Goal: Communication & Community: Answer question/provide support

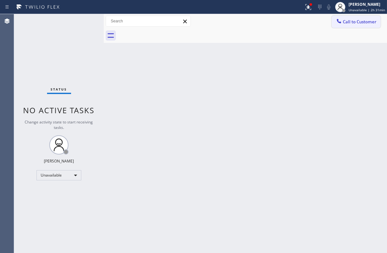
click at [348, 22] on span "Call to Customer" at bounding box center [360, 22] width 34 height 6
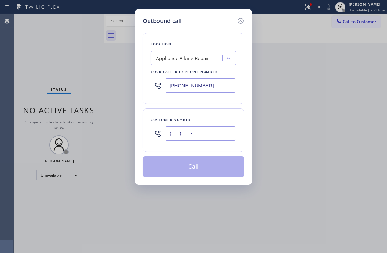
click at [191, 134] on input "(___) ___-____" at bounding box center [200, 133] width 71 height 14
paste input "310) 210-4467"
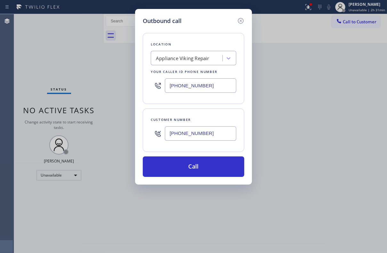
type input "[PHONE_NUMBER]"
drag, startPoint x: 207, startPoint y: 86, endPoint x: 138, endPoint y: 86, distance: 69.5
click at [138, 86] on div "Outbound call Location Appliance Viking Repair Your caller id phone number [PHO…" at bounding box center [193, 97] width 117 height 176
paste input "855) 731-4952"
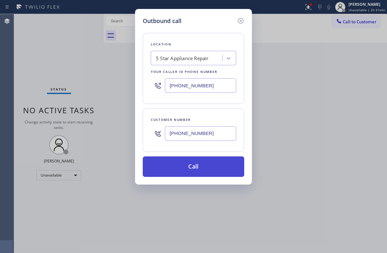
type input "[PHONE_NUMBER]"
click at [195, 167] on button "Call" at bounding box center [194, 167] width 102 height 20
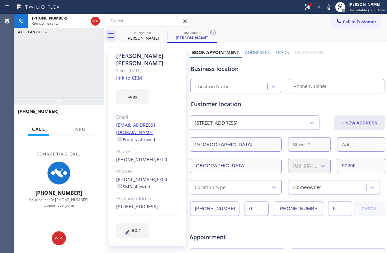
click at [126, 75] on link "link to CRM" at bounding box center [129, 78] width 26 height 6
type input "[PHONE_NUMBER]"
click at [281, 51] on label "Leads" at bounding box center [282, 52] width 13 height 6
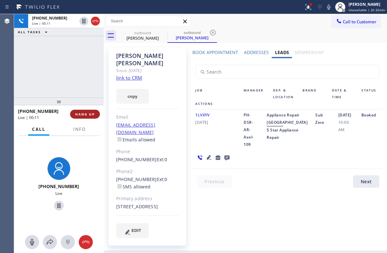
click at [81, 114] on span "HANG UP" at bounding box center [85, 114] width 20 height 4
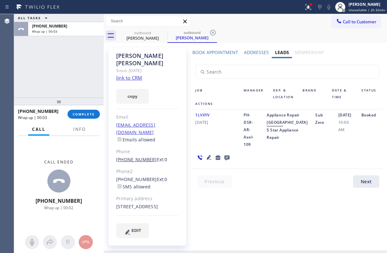
click at [137, 157] on link "[PHONE_NUMBER]" at bounding box center [136, 160] width 41 height 6
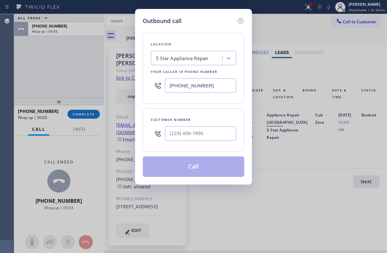
type input "[PHONE_NUMBER]"
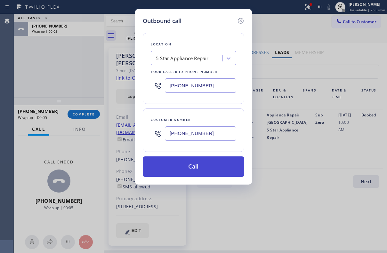
click at [193, 169] on button "Call" at bounding box center [194, 167] width 102 height 20
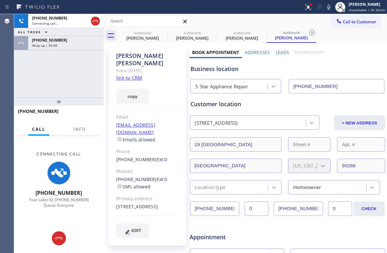
type input "[PHONE_NUMBER]"
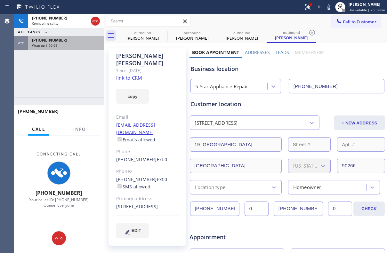
click at [42, 43] on span "Wrap up | 00:09" at bounding box center [44, 45] width 25 height 4
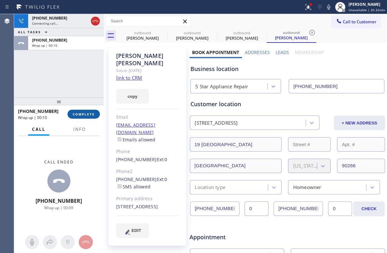
click at [93, 117] on button "COMPLETE" at bounding box center [84, 114] width 32 height 9
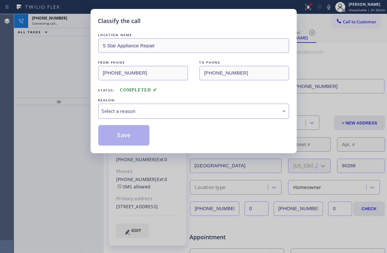
click at [145, 114] on div "Select a reason" at bounding box center [194, 111] width 184 height 7
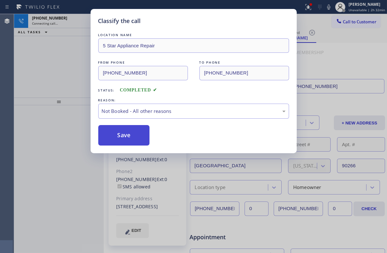
click at [132, 137] on button "Save" at bounding box center [124, 135] width 52 height 20
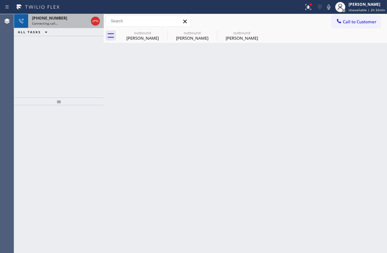
click at [61, 23] on div "Connecting call…" at bounding box center [60, 23] width 56 height 4
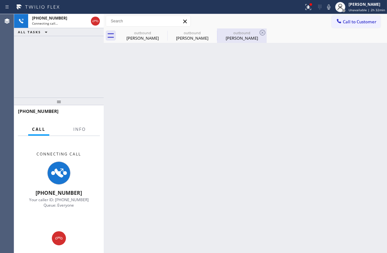
click at [247, 41] on div "[PERSON_NAME]" at bounding box center [242, 38] width 48 height 6
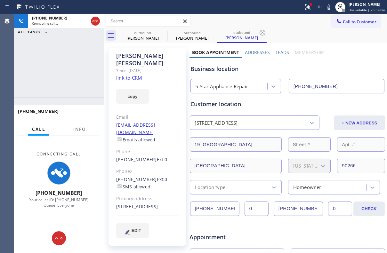
click at [280, 53] on label "Leads" at bounding box center [282, 52] width 13 height 6
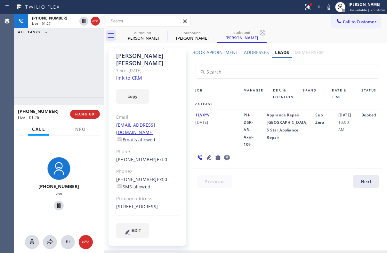
click at [208, 210] on div "Book Appointment Addresses Leads Membership Business location 5 Star Appliance …" at bounding box center [288, 149] width 196 height 200
click at [226, 162] on icon at bounding box center [227, 158] width 8 height 8
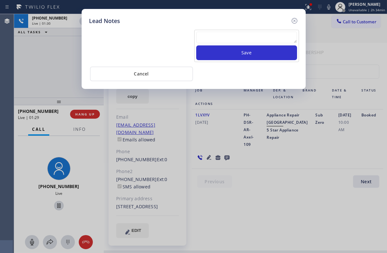
click at [240, 40] on textarea at bounding box center [246, 38] width 101 height 12
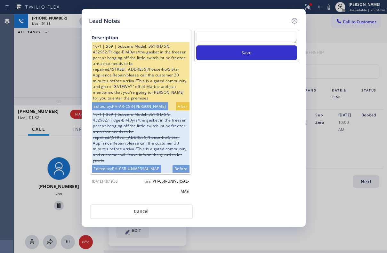
scroll to position [5, 0]
click at [224, 38] on textarea at bounding box center [246, 38] width 101 height 12
click at [295, 20] on icon at bounding box center [294, 21] width 6 height 6
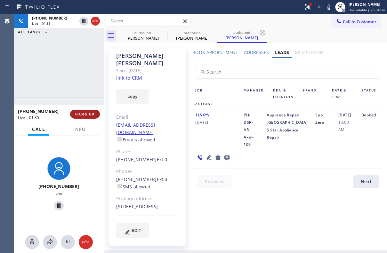
click at [87, 112] on span "HANG UP" at bounding box center [85, 114] width 20 height 4
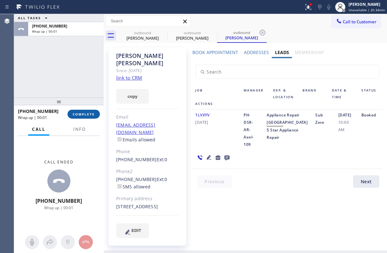
click at [77, 114] on span "COMPLETE" at bounding box center [84, 114] width 22 height 4
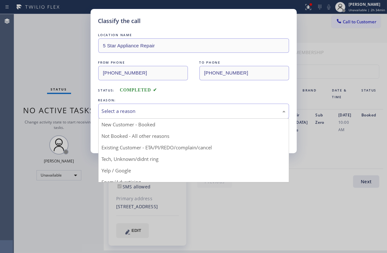
click at [142, 112] on div "Select a reason" at bounding box center [194, 111] width 184 height 7
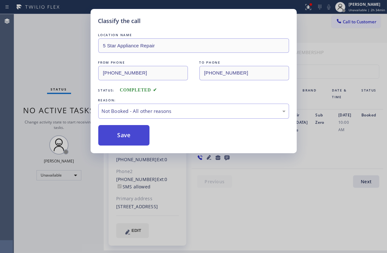
click at [116, 134] on button "Save" at bounding box center [124, 135] width 52 height 20
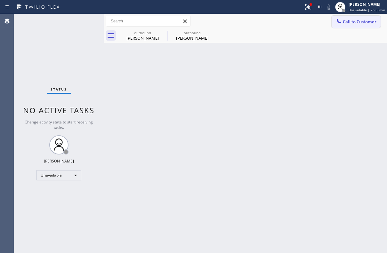
click at [348, 23] on span "Call to Customer" at bounding box center [360, 22] width 34 height 6
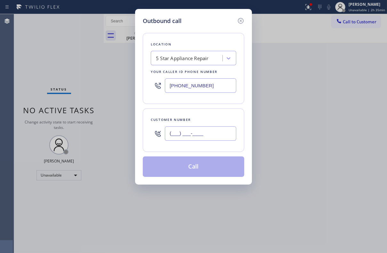
click at [180, 132] on input "(___) ___-____" at bounding box center [200, 133] width 71 height 14
paste input "408) 857-9631"
type input "[PHONE_NUMBER]"
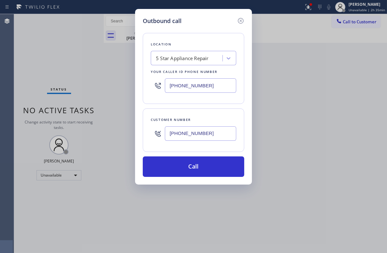
drag, startPoint x: 215, startPoint y: 85, endPoint x: 160, endPoint y: 85, distance: 55.1
click at [160, 85] on div "[PHONE_NUMBER]" at bounding box center [193, 85] width 85 height 21
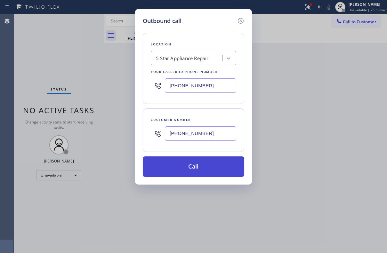
paste input "617) 219-9255"
type input "[PHONE_NUMBER]"
click at [190, 166] on button "Call" at bounding box center [194, 167] width 102 height 20
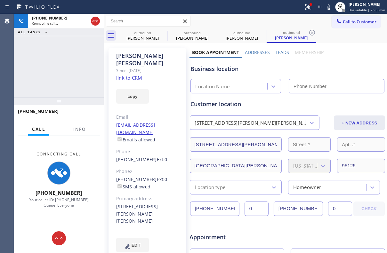
type input "[PHONE_NUMBER]"
click at [281, 51] on label "Leads" at bounding box center [282, 52] width 13 height 6
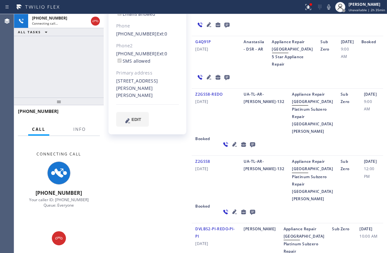
scroll to position [175, 0]
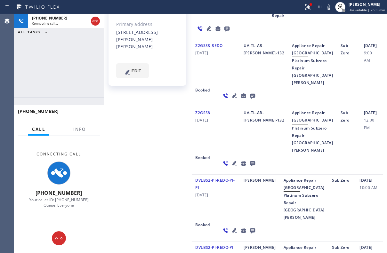
click at [232, 165] on icon at bounding box center [234, 163] width 4 height 4
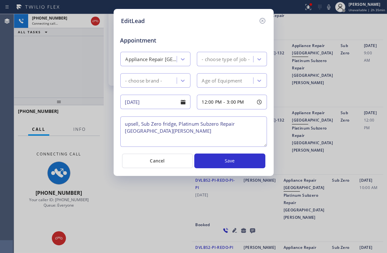
type textarea "upsell, Sub Zero fridge, Platinum Subzero Repair [GEOGRAPHIC_DATA][PERSON_NAME]"
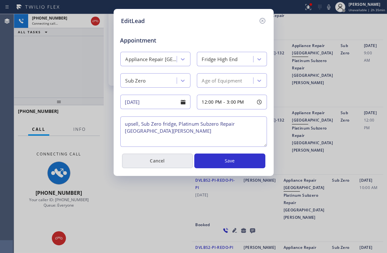
click at [156, 157] on button "Cancel" at bounding box center [157, 161] width 71 height 15
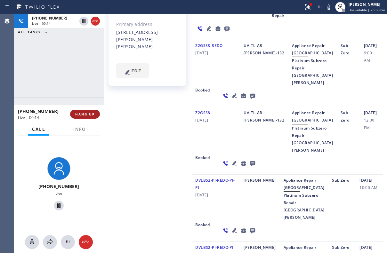
click at [84, 115] on span "HANG UP" at bounding box center [85, 114] width 20 height 4
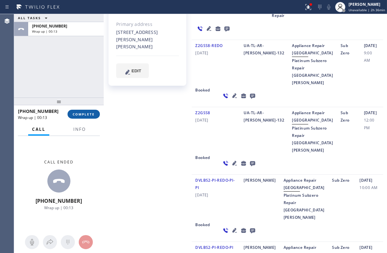
click at [85, 113] on span "COMPLETE" at bounding box center [84, 114] width 22 height 4
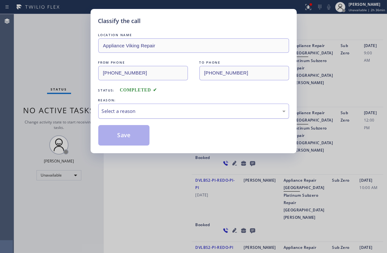
click at [171, 108] on div "Select a reason" at bounding box center [194, 111] width 184 height 7
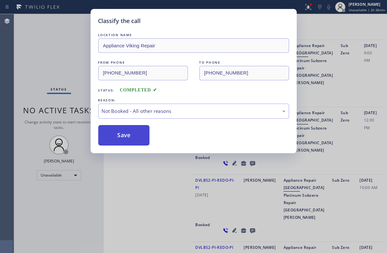
click at [130, 137] on button "Save" at bounding box center [124, 135] width 52 height 20
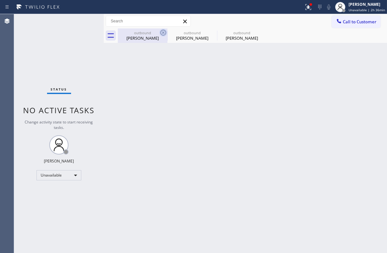
click at [163, 35] on icon at bounding box center [163, 33] width 6 height 6
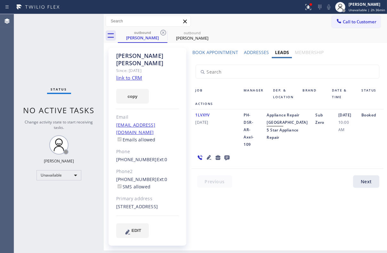
click at [163, 35] on icon at bounding box center [163, 33] width 6 height 6
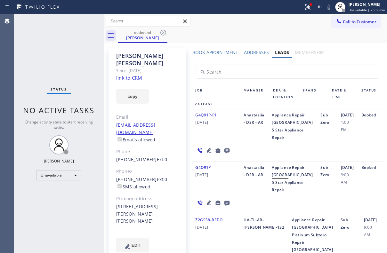
click at [163, 35] on icon at bounding box center [163, 33] width 6 height 6
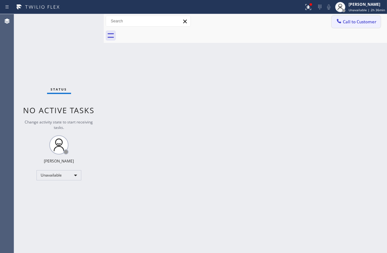
click at [360, 22] on span "Call to Customer" at bounding box center [360, 22] width 34 height 6
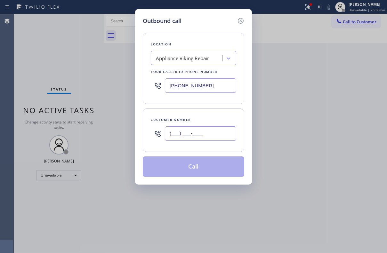
click at [195, 137] on input "(___) ___-____" at bounding box center [200, 133] width 71 height 14
paste input "917) 687-5390"
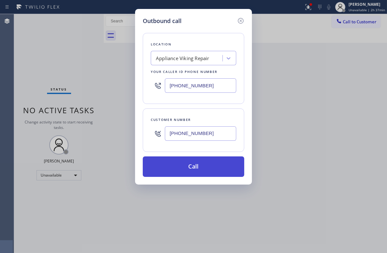
type input "[PHONE_NUMBER]"
click at [195, 166] on button "Call" at bounding box center [194, 167] width 102 height 20
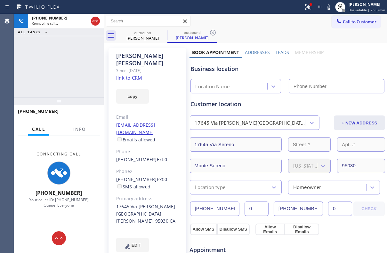
click at [281, 53] on label "Leads" at bounding box center [282, 52] width 13 height 6
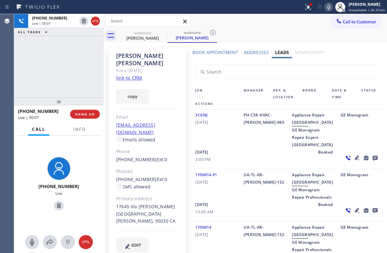
click at [325, 6] on icon at bounding box center [329, 7] width 8 height 8
click at [93, 117] on button "HANG UP" at bounding box center [85, 114] width 30 height 9
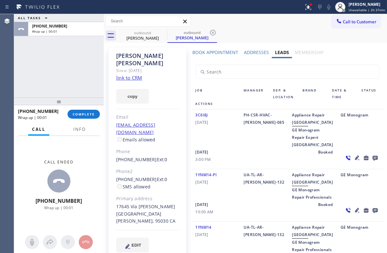
click at [373, 161] on icon at bounding box center [375, 158] width 5 height 5
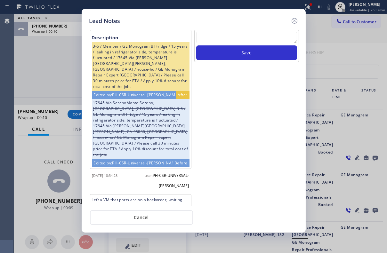
click at [233, 40] on textarea at bounding box center [246, 38] width 101 height 12
paste textarea "Routed to Voice mail// If CX will call back please transfer to me- Love:*"
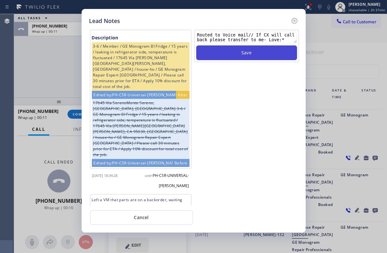
type textarea "Routed to Voice mail// If CX will call back please transfer to me- Love:*"
click at [241, 57] on button "Save" at bounding box center [246, 52] width 101 height 15
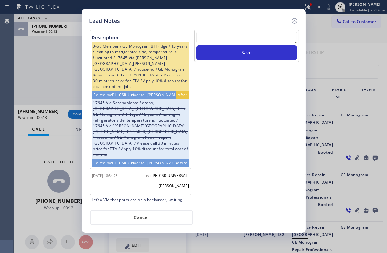
click at [295, 20] on icon at bounding box center [295, 21] width 8 height 8
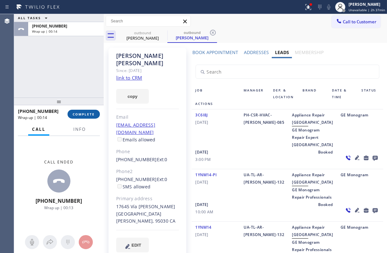
click at [91, 116] on span "COMPLETE" at bounding box center [84, 114] width 22 height 4
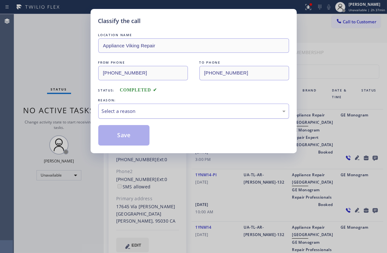
click at [149, 110] on div "Select a reason" at bounding box center [194, 111] width 184 height 7
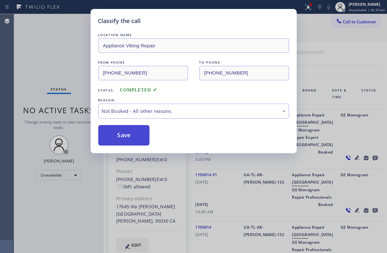
click at [128, 140] on button "Save" at bounding box center [124, 135] width 52 height 20
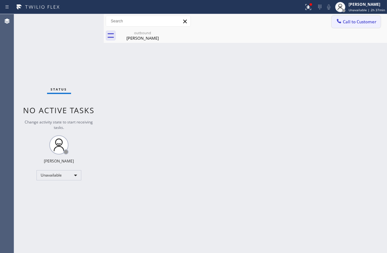
click at [354, 24] on span "Call to Customer" at bounding box center [360, 22] width 34 height 6
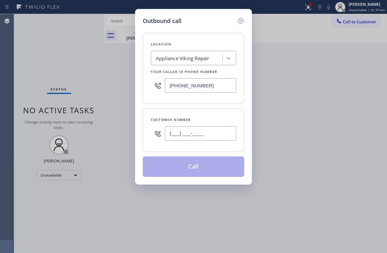
click at [212, 135] on input "(___) ___-____" at bounding box center [200, 133] width 71 height 14
paste input "917) 613-1091"
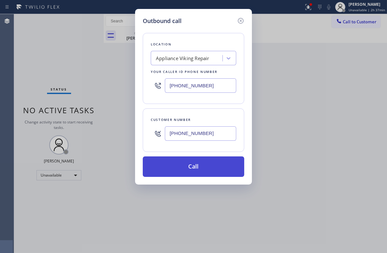
type input "[PHONE_NUMBER]"
click at [202, 167] on button "Call" at bounding box center [194, 167] width 102 height 20
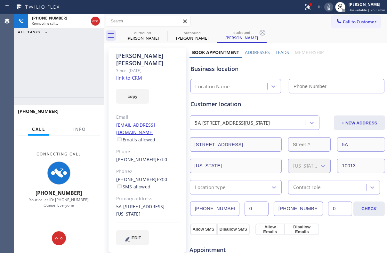
type input "[PHONE_NUMBER]"
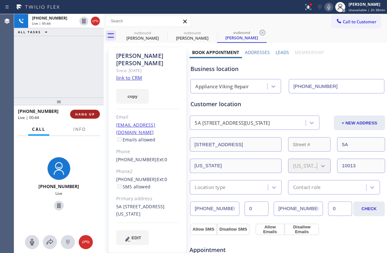
click at [93, 117] on button "HANG UP" at bounding box center [85, 114] width 30 height 9
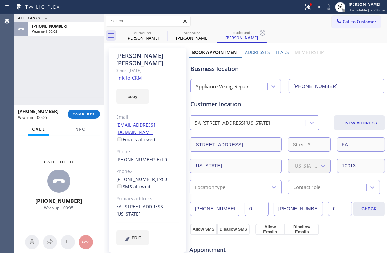
click at [281, 51] on label "Leads" at bounding box center [282, 52] width 13 height 6
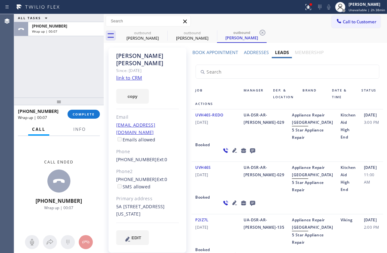
click at [249, 155] on icon at bounding box center [253, 151] width 8 height 8
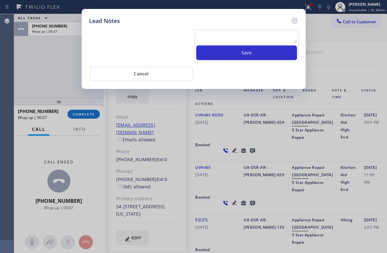
click at [225, 35] on textarea at bounding box center [246, 38] width 101 height 12
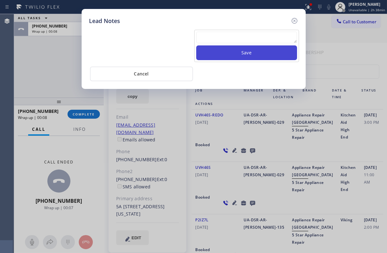
paste textarea "Routed to Voice mail// If CX will call back please transfer to me- Love:*"
type textarea "Routed to Voice mail// If CX will call back please transfer to me- Love:*"
click at [238, 54] on button "Save" at bounding box center [246, 52] width 101 height 15
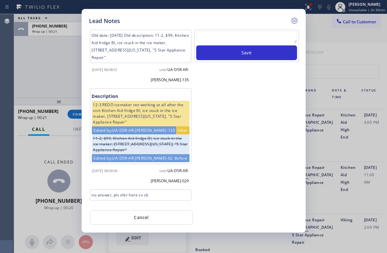
click at [292, 21] on icon at bounding box center [294, 21] width 6 height 6
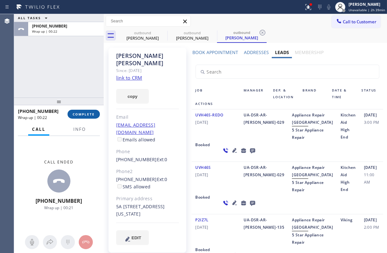
click at [82, 114] on span "COMPLETE" at bounding box center [84, 114] width 22 height 4
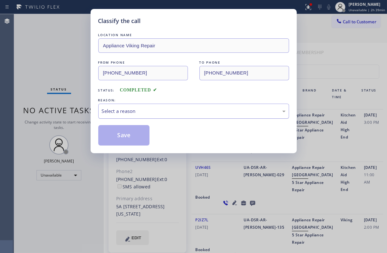
click at [139, 108] on div "Select a reason" at bounding box center [194, 111] width 184 height 7
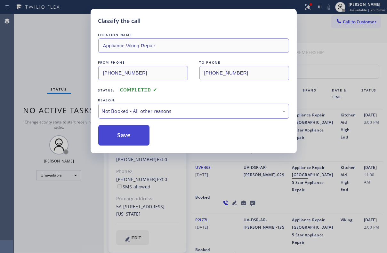
click at [126, 135] on button "Save" at bounding box center [124, 135] width 52 height 20
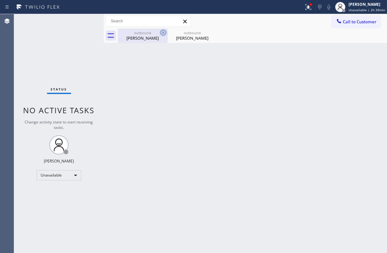
click at [163, 31] on icon at bounding box center [163, 33] width 8 height 8
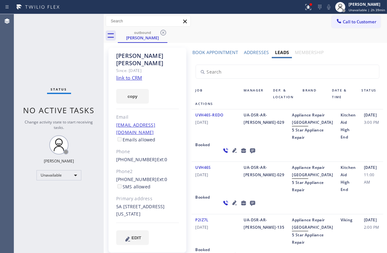
click at [163, 31] on icon at bounding box center [163, 33] width 8 height 8
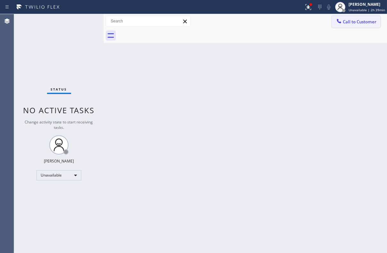
click at [361, 24] on span "Call to Customer" at bounding box center [360, 22] width 34 height 6
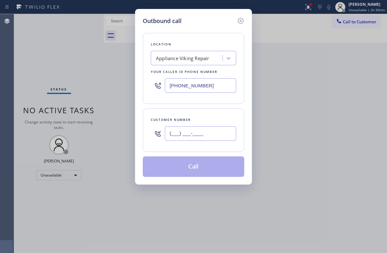
click at [186, 132] on input "(___) ___-____" at bounding box center [200, 133] width 71 height 14
paste input "425) 387-8233"
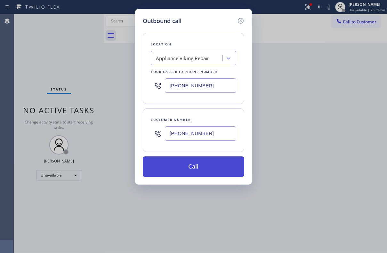
type input "[PHONE_NUMBER]"
click at [192, 167] on button "Call" at bounding box center [194, 167] width 102 height 20
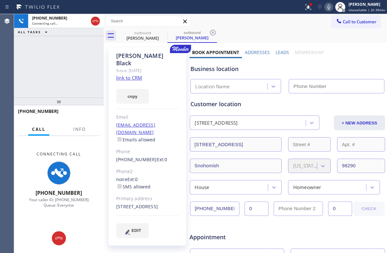
type input "[PHONE_NUMBER]"
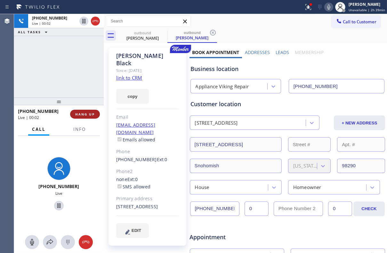
click at [84, 115] on span "HANG UP" at bounding box center [85, 114] width 20 height 4
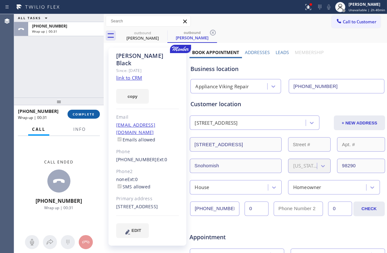
click at [84, 112] on button "COMPLETE" at bounding box center [84, 114] width 32 height 9
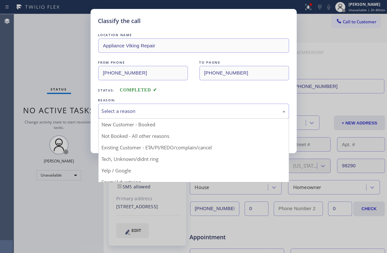
click at [141, 115] on div "Select a reason" at bounding box center [193, 111] width 191 height 15
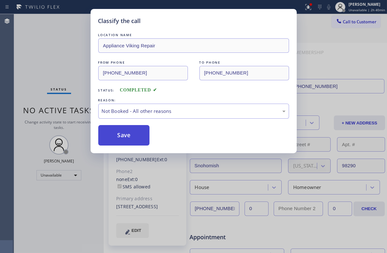
click at [134, 135] on button "Save" at bounding box center [124, 135] width 52 height 20
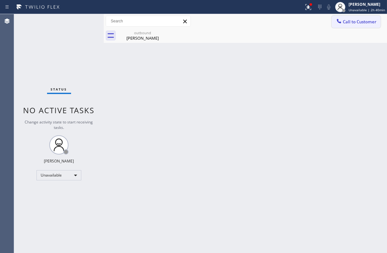
click at [357, 21] on span "Call to Customer" at bounding box center [360, 22] width 34 height 6
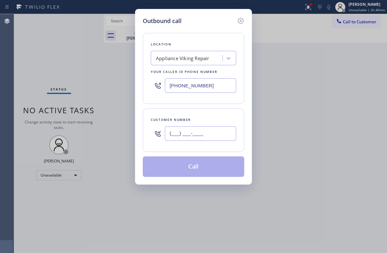
click at [200, 136] on input "(___) ___-____" at bounding box center [200, 133] width 71 height 14
paste input "240) 338-5181"
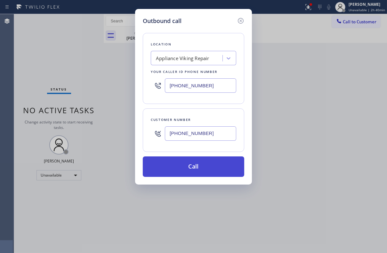
type input "[PHONE_NUMBER]"
click at [191, 165] on button "Call" at bounding box center [194, 167] width 102 height 20
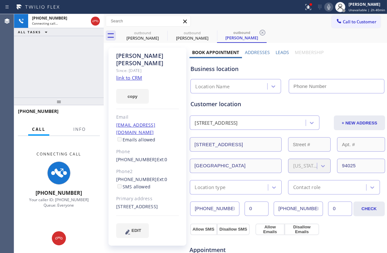
type input "[PHONE_NUMBER]"
click at [163, 32] on icon at bounding box center [163, 33] width 6 height 6
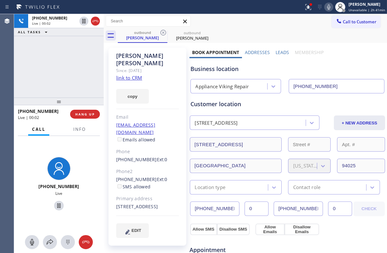
click at [276, 53] on label "Leads" at bounding box center [282, 52] width 13 height 6
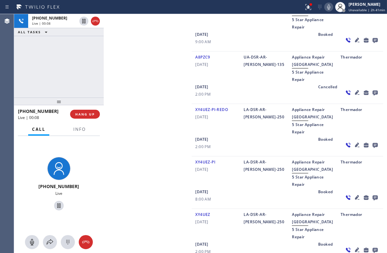
scroll to position [378, 0]
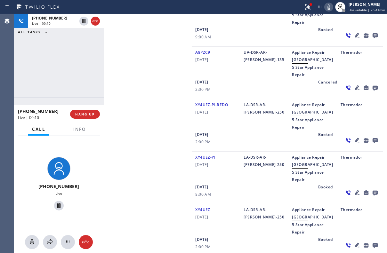
click at [355, 90] on icon at bounding box center [357, 87] width 4 height 4
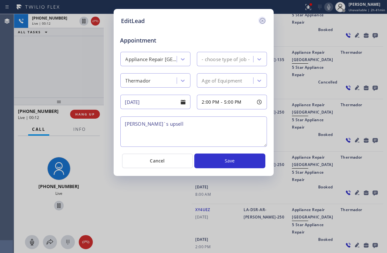
click at [262, 23] on icon at bounding box center [262, 21] width 6 height 6
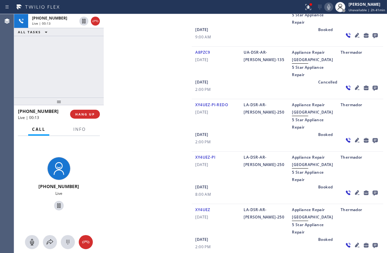
click at [325, 5] on icon at bounding box center [329, 7] width 8 height 8
click at [327, 6] on icon at bounding box center [328, 6] width 3 height 5
click at [355, 90] on icon at bounding box center [357, 87] width 4 height 4
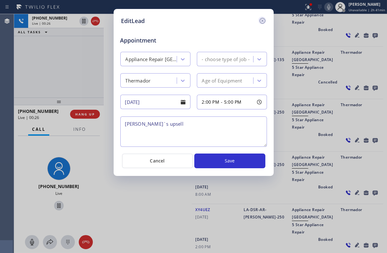
click at [263, 20] on icon at bounding box center [263, 21] width 8 height 8
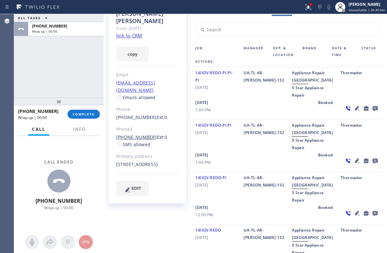
scroll to position [0, 0]
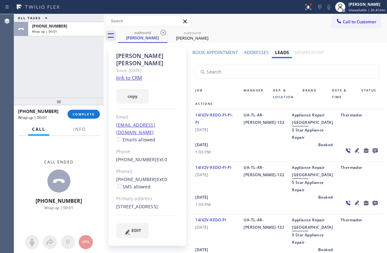
click at [373, 154] on icon at bounding box center [375, 151] width 5 height 5
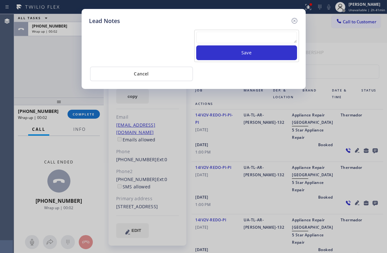
click at [226, 37] on textarea at bounding box center [246, 38] width 101 height 12
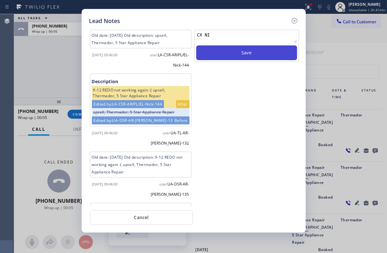
type textarea "CX NI"
click at [238, 52] on button "Save" at bounding box center [246, 52] width 101 height 15
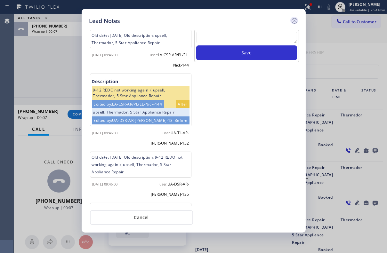
click at [293, 21] on icon at bounding box center [295, 21] width 8 height 8
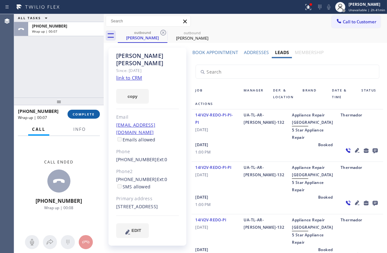
click at [85, 116] on span "COMPLETE" at bounding box center [84, 114] width 22 height 4
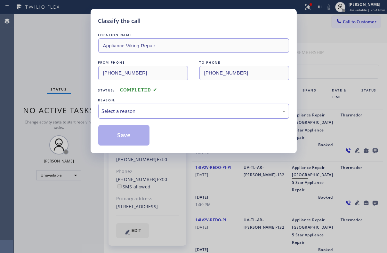
click at [134, 112] on div "Select a reason" at bounding box center [194, 111] width 184 height 7
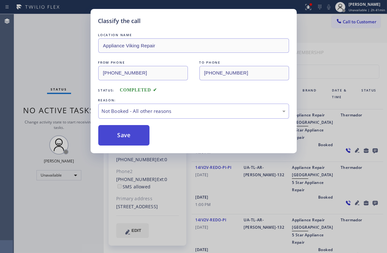
click at [129, 132] on button "Save" at bounding box center [124, 135] width 52 height 20
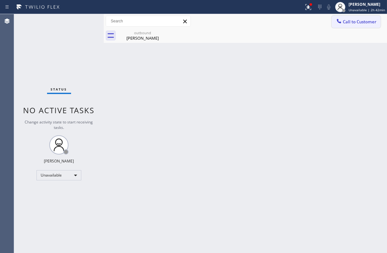
click at [347, 19] on span "Call to Customer" at bounding box center [360, 22] width 34 height 6
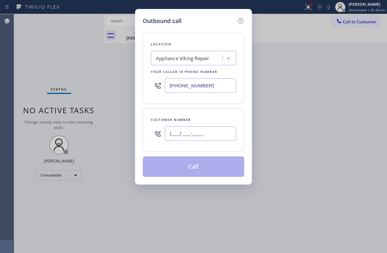
click at [188, 131] on input "(___) ___-____" at bounding box center [200, 133] width 71 height 14
paste input "240) 338-5181"
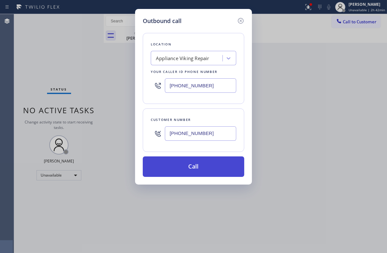
click at [189, 166] on button "Call" at bounding box center [194, 167] width 102 height 20
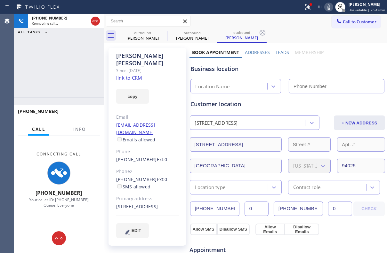
click at [276, 53] on label "Leads" at bounding box center [282, 52] width 13 height 6
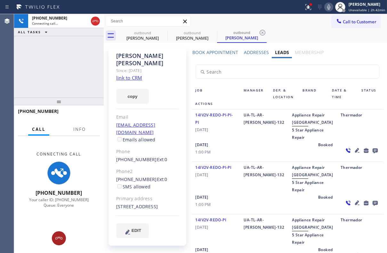
click at [59, 242] on icon at bounding box center [59, 239] width 8 height 8
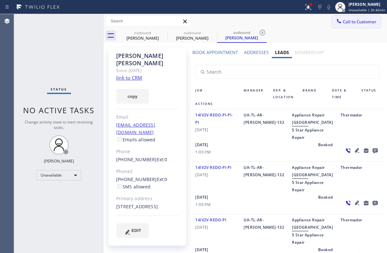
click at [352, 26] on button "Call to Customer" at bounding box center [356, 22] width 49 height 12
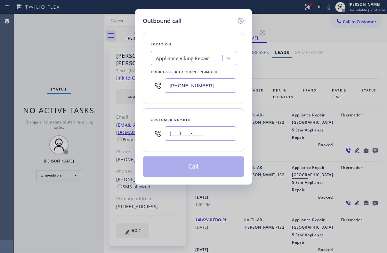
click at [185, 136] on input "(___) ___-____" at bounding box center [200, 133] width 71 height 14
paste input "858) 366-8497"
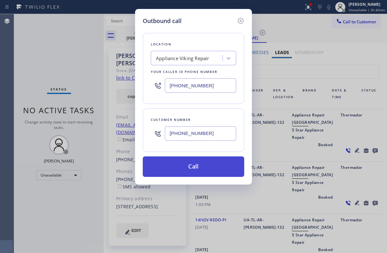
type input "[PHONE_NUMBER]"
click at [192, 173] on button "Call" at bounding box center [194, 167] width 102 height 20
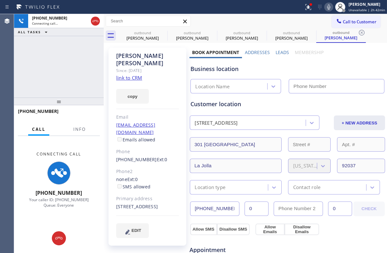
type input "[PHONE_NUMBER]"
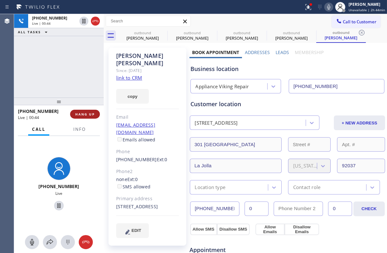
click at [81, 117] on button "HANG UP" at bounding box center [85, 114] width 30 height 9
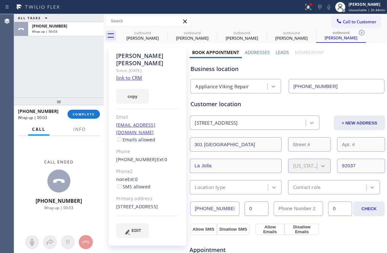
click at [279, 54] on label "Leads" at bounding box center [282, 52] width 13 height 6
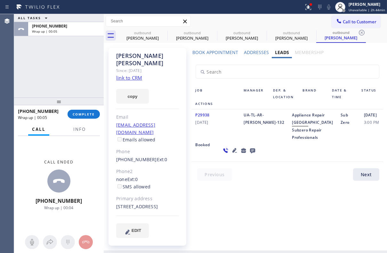
click at [250, 154] on icon at bounding box center [252, 151] width 5 height 5
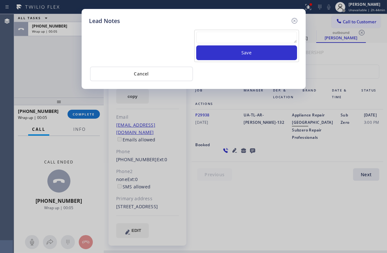
click at [211, 33] on textarea at bounding box center [246, 38] width 101 height 12
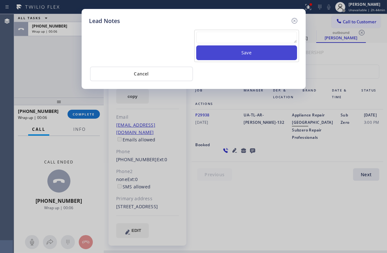
paste textarea "Routed to Voice mail// If CX will call back please transfer to me- Love:*"
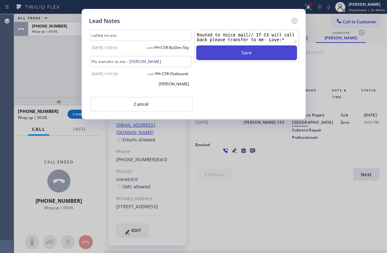
type textarea "Routed to Voice mail// If CX will call back please transfer to me- Love:*"
click at [234, 48] on button "Save" at bounding box center [246, 52] width 101 height 15
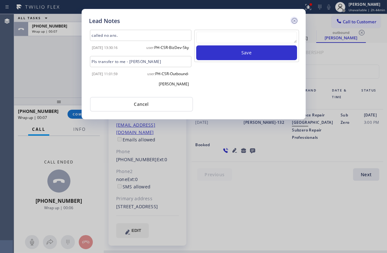
click at [293, 23] on icon at bounding box center [295, 21] width 8 height 8
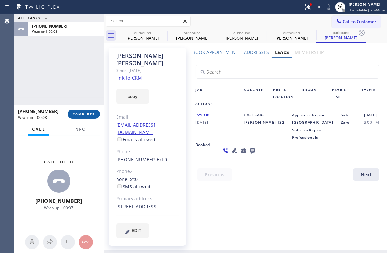
click at [86, 114] on span "COMPLETE" at bounding box center [84, 114] width 22 height 4
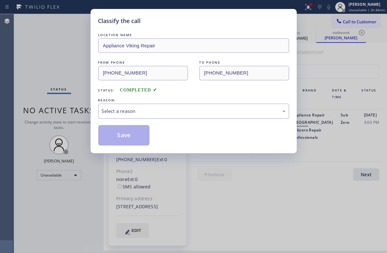
click at [160, 108] on div "Select a reason" at bounding box center [194, 111] width 184 height 7
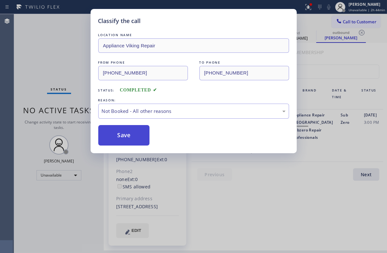
click at [135, 131] on button "Save" at bounding box center [124, 135] width 52 height 20
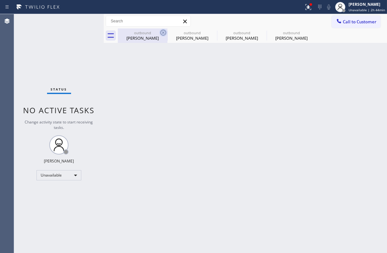
click at [163, 32] on icon at bounding box center [163, 33] width 8 height 8
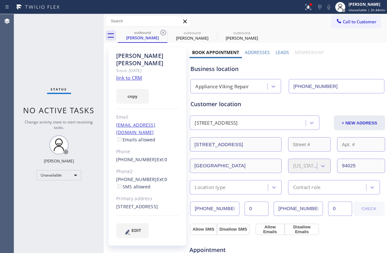
click at [163, 32] on icon at bounding box center [163, 33] width 8 height 8
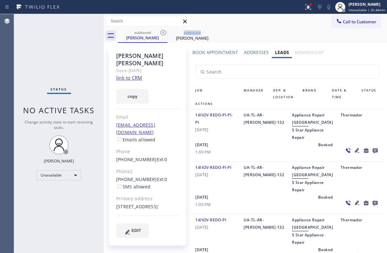
click at [163, 32] on icon at bounding box center [163, 33] width 8 height 8
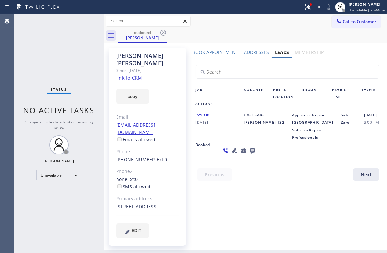
click at [163, 32] on icon at bounding box center [163, 33] width 8 height 8
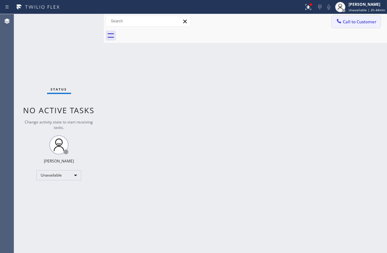
click at [362, 20] on span "Call to Customer" at bounding box center [360, 22] width 34 height 6
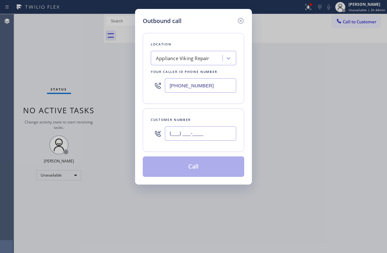
click at [210, 135] on input "(___) ___-____" at bounding box center [200, 133] width 71 height 14
paste input "661) 263-2011"
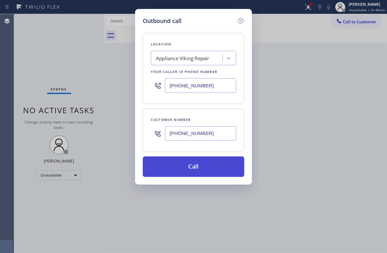
type input "[PHONE_NUMBER]"
click at [208, 167] on button "Call" at bounding box center [194, 167] width 102 height 20
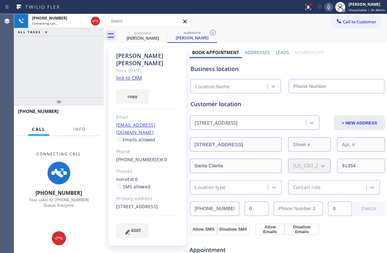
type input "[PHONE_NUMBER]"
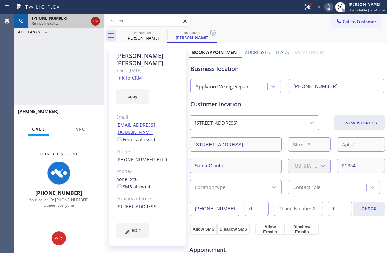
click at [92, 22] on icon at bounding box center [96, 21] width 8 height 8
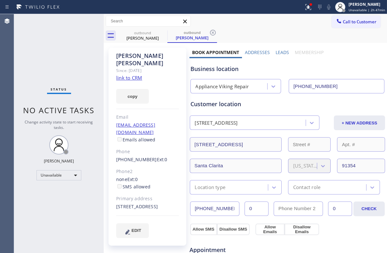
drag, startPoint x: 352, startPoint y: 20, endPoint x: 281, endPoint y: 20, distance: 70.8
click at [352, 20] on span "Call to Customer" at bounding box center [360, 22] width 34 height 6
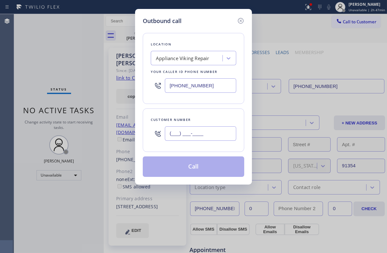
click at [201, 133] on input "(___) ___-____" at bounding box center [200, 133] width 71 height 14
paste input "440) 281-1796"
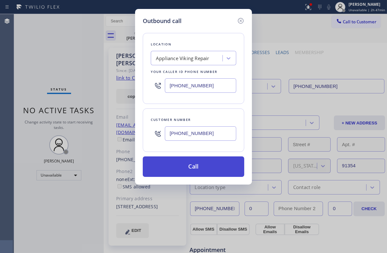
type input "[PHONE_NUMBER]"
click at [194, 166] on button "Call" at bounding box center [194, 167] width 102 height 20
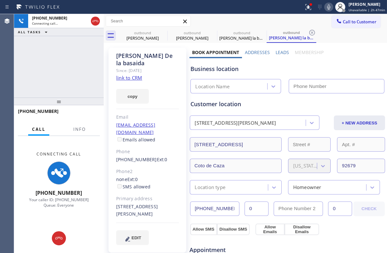
type input "[PHONE_NUMBER]"
click at [276, 52] on label "Leads" at bounding box center [282, 52] width 13 height 6
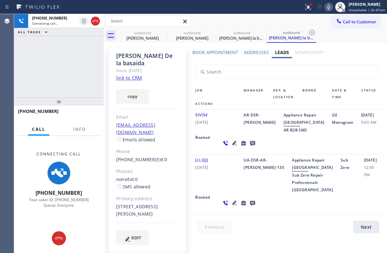
click at [232, 145] on icon at bounding box center [234, 143] width 4 height 4
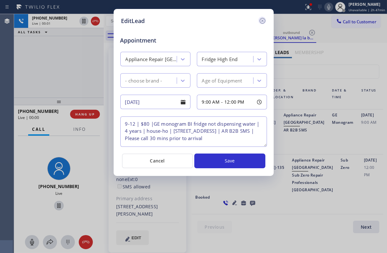
click at [264, 19] on icon at bounding box center [262, 21] width 6 height 6
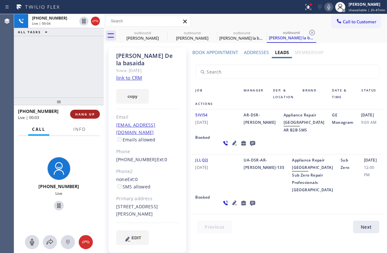
click at [80, 114] on span "HANG UP" at bounding box center [85, 114] width 20 height 4
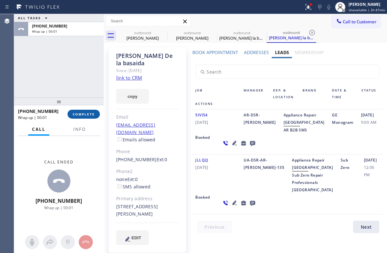
click at [87, 115] on span "COMPLETE" at bounding box center [84, 114] width 22 height 4
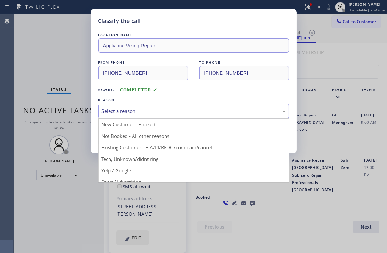
click at [157, 114] on div "Select a reason" at bounding box center [194, 111] width 184 height 7
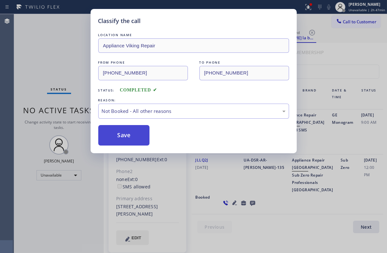
click at [122, 136] on button "Save" at bounding box center [124, 135] width 52 height 20
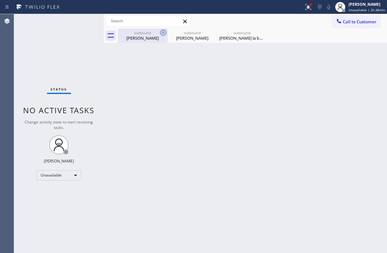
click at [163, 34] on icon at bounding box center [163, 33] width 8 height 8
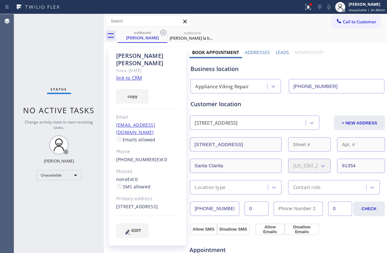
click at [163, 34] on icon at bounding box center [163, 33] width 8 height 8
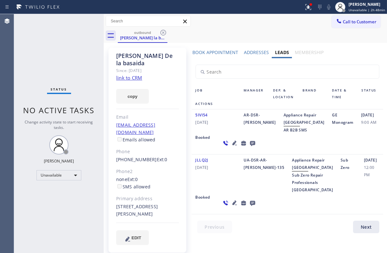
click at [163, 34] on icon at bounding box center [163, 33] width 8 height 8
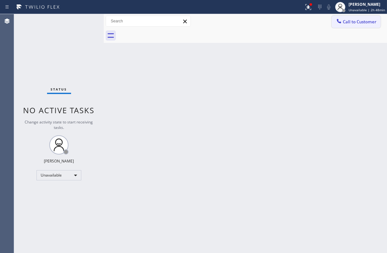
click at [347, 21] on span "Call to Customer" at bounding box center [360, 22] width 34 height 6
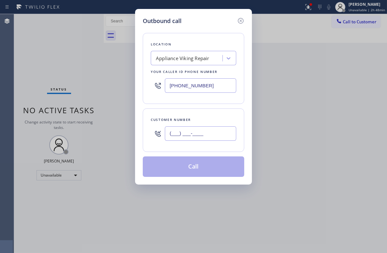
click at [184, 137] on input "(___) ___-____" at bounding box center [200, 133] width 71 height 14
paste input "415) 516-0817"
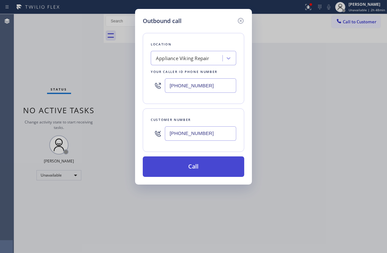
type input "[PHONE_NUMBER]"
click at [192, 165] on button "Call" at bounding box center [194, 167] width 102 height 20
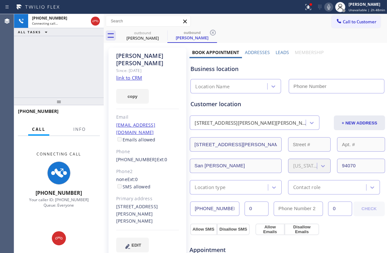
type input "[PHONE_NUMBER]"
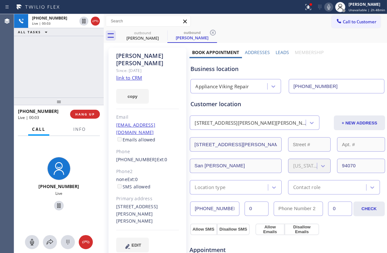
click at [281, 55] on label "Leads" at bounding box center [282, 52] width 13 height 6
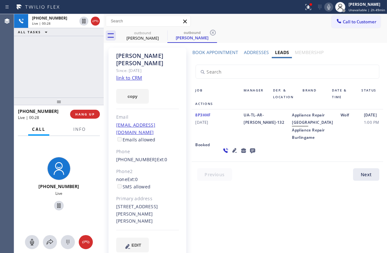
click at [231, 154] on icon at bounding box center [235, 151] width 8 height 8
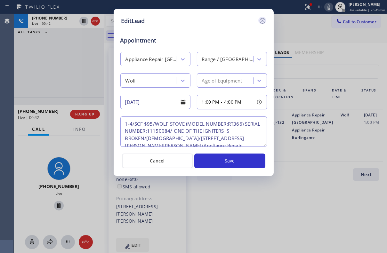
click at [261, 22] on icon at bounding box center [263, 21] width 8 height 8
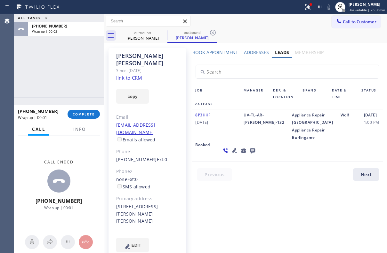
click at [133, 75] on link "link to CRM" at bounding box center [129, 78] width 26 height 6
click at [91, 117] on button "COMPLETE" at bounding box center [84, 114] width 32 height 9
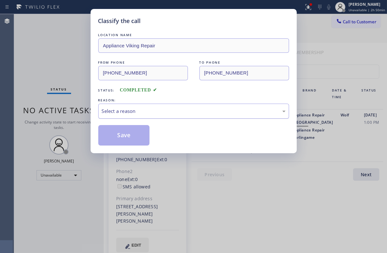
click at [158, 110] on div "Select a reason" at bounding box center [194, 111] width 184 height 7
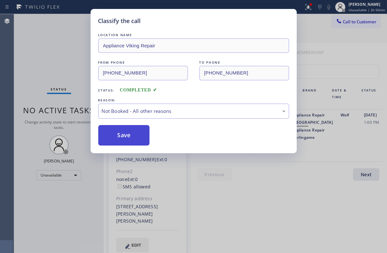
click at [130, 133] on button "Save" at bounding box center [124, 135] width 52 height 20
